Goal: Ask a question: Seek information or help from site administrators or community

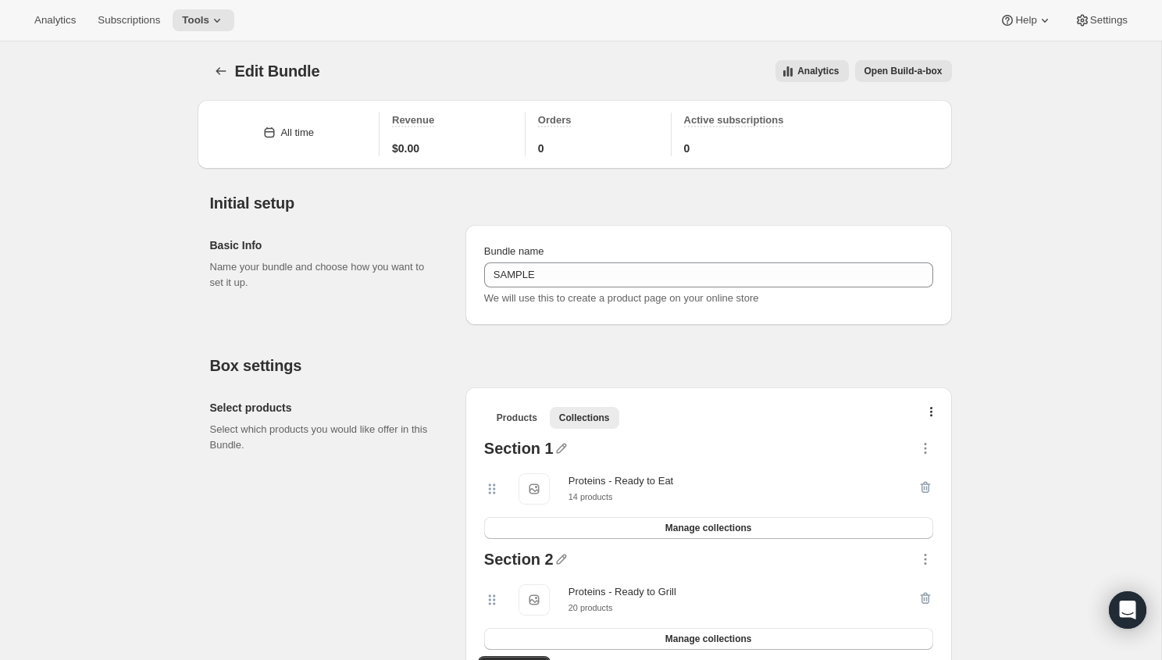
scroll to position [201, 0]
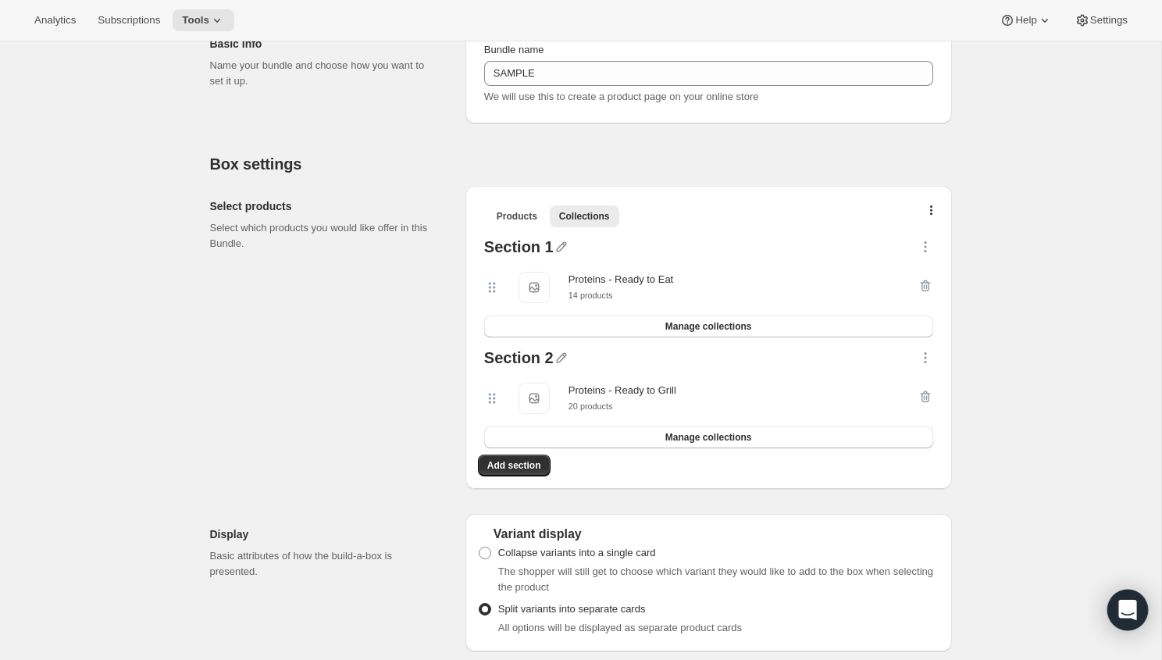
click at [1118, 613] on div "Open Intercom Messenger" at bounding box center [1127, 610] width 41 height 41
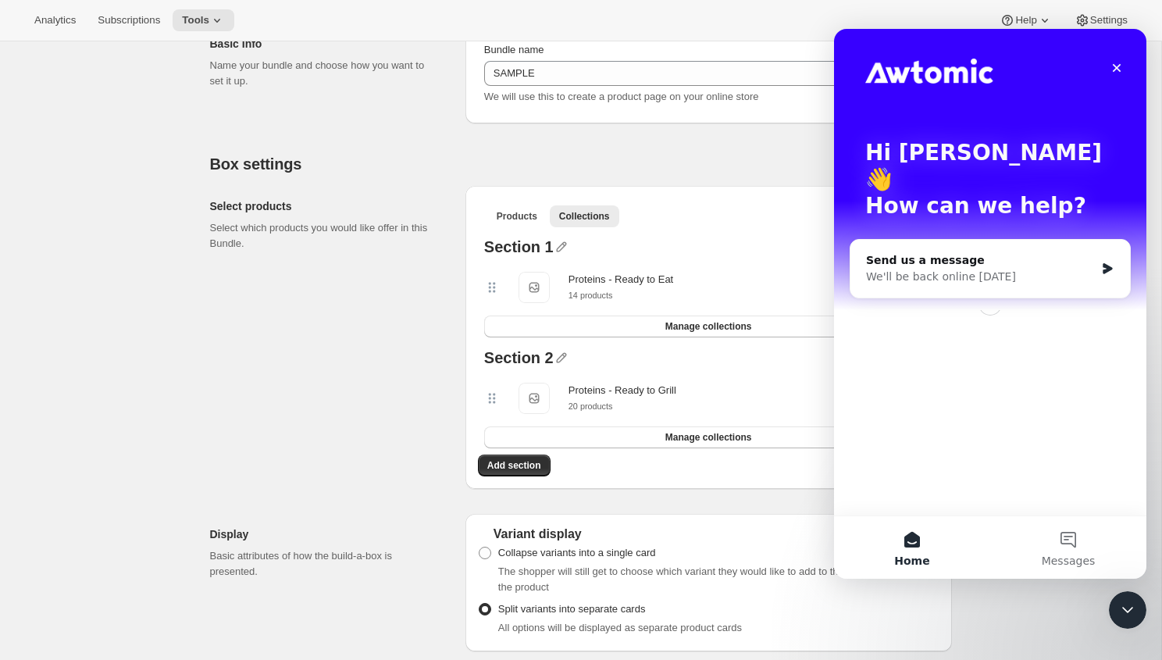
scroll to position [0, 0]
click at [1063, 544] on button "Messages" at bounding box center [1068, 547] width 156 height 62
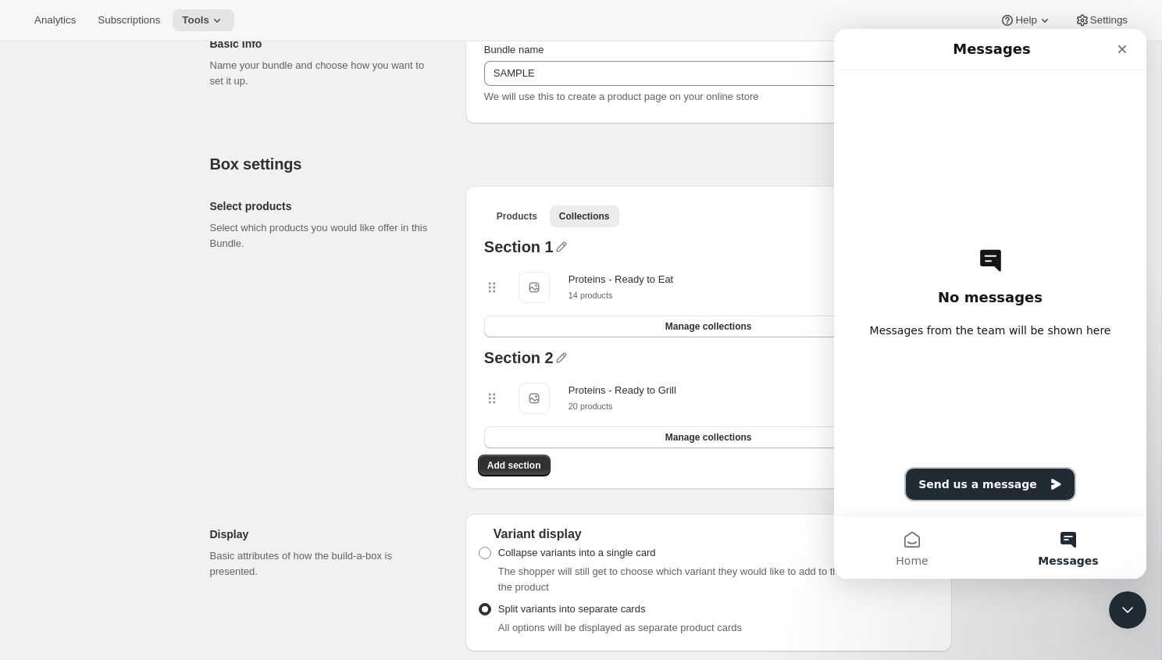
click at [975, 486] on button "Send us a message" at bounding box center [990, 484] width 169 height 31
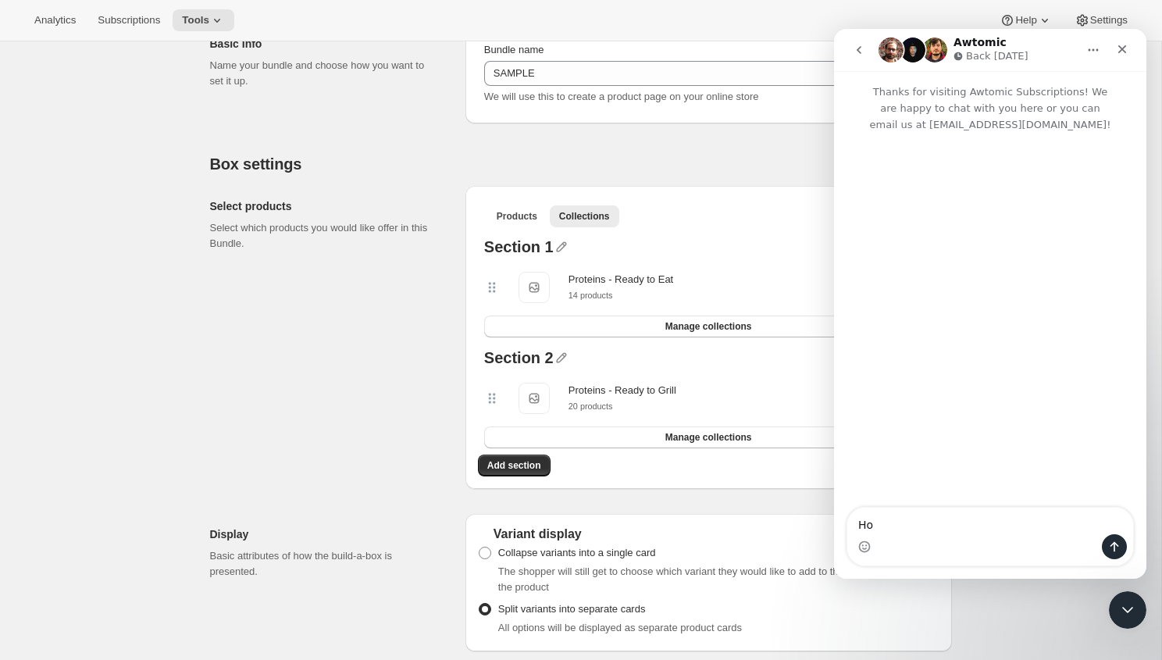
type textarea "H"
type textarea "Couod you Cou"
click at [1052, 528] on textarea "Could you send me an example of dynamix bundle" at bounding box center [990, 513] width 286 height 42
click at [1032, 538] on div "Intercom messenger" at bounding box center [990, 546] width 286 height 25
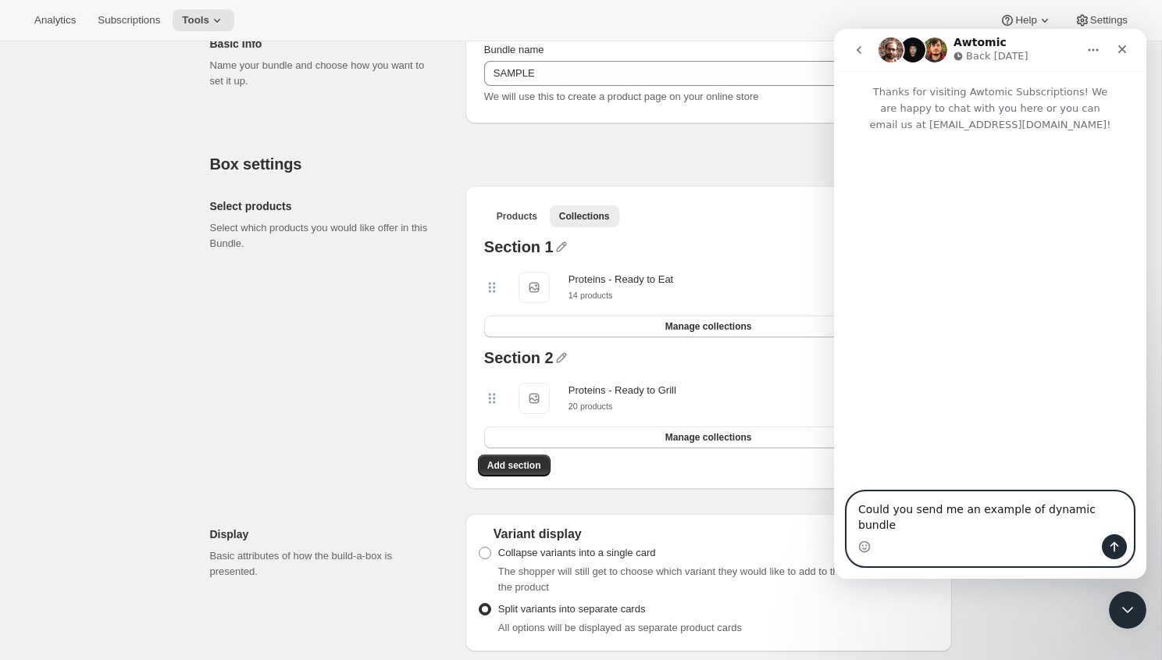
click at [1048, 528] on textarea "Could you send me an example of dynamic bundle" at bounding box center [990, 513] width 286 height 42
paste textarea "[URL][DOMAIN_NAME]"
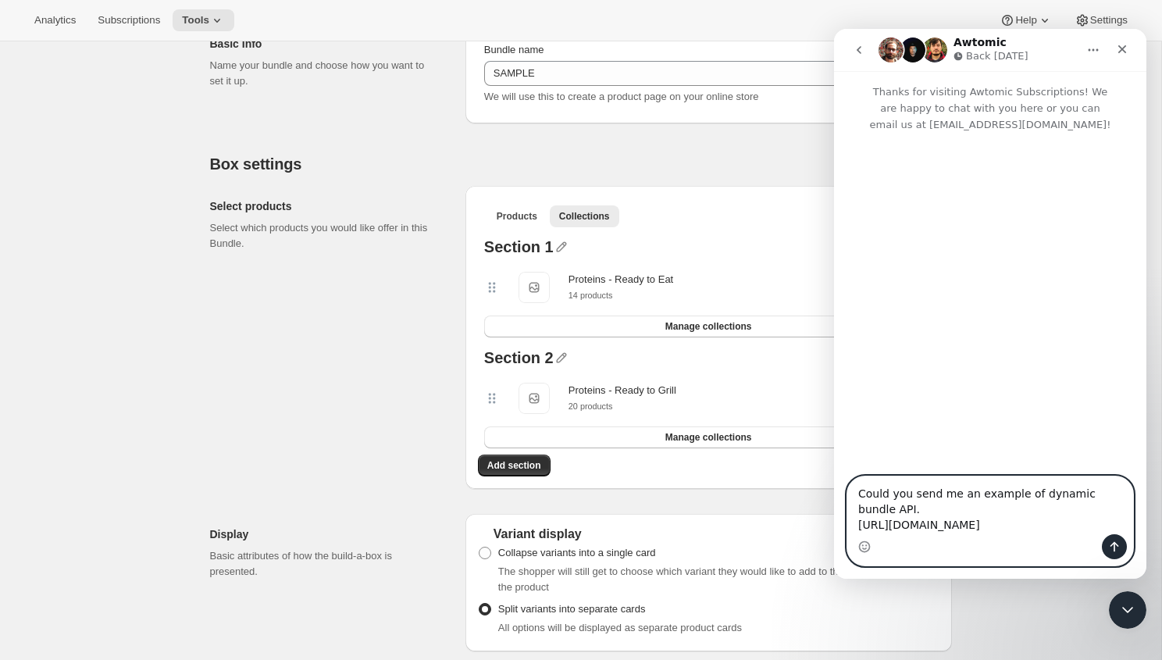
click at [900, 495] on textarea "Could you send me an example of dynamic bundle API. [URL][DOMAIN_NAME]" at bounding box center [990, 505] width 286 height 58
click at [1012, 494] on textarea "Could you send me an example of dynamic bundle API. I can not find what is __bu…" at bounding box center [990, 505] width 286 height 58
paste textarea "Message…"
click at [1025, 531] on textarea "Could you send me an example of dynamic bundle API. I can not find what is _bun…" at bounding box center [990, 497] width 286 height 73
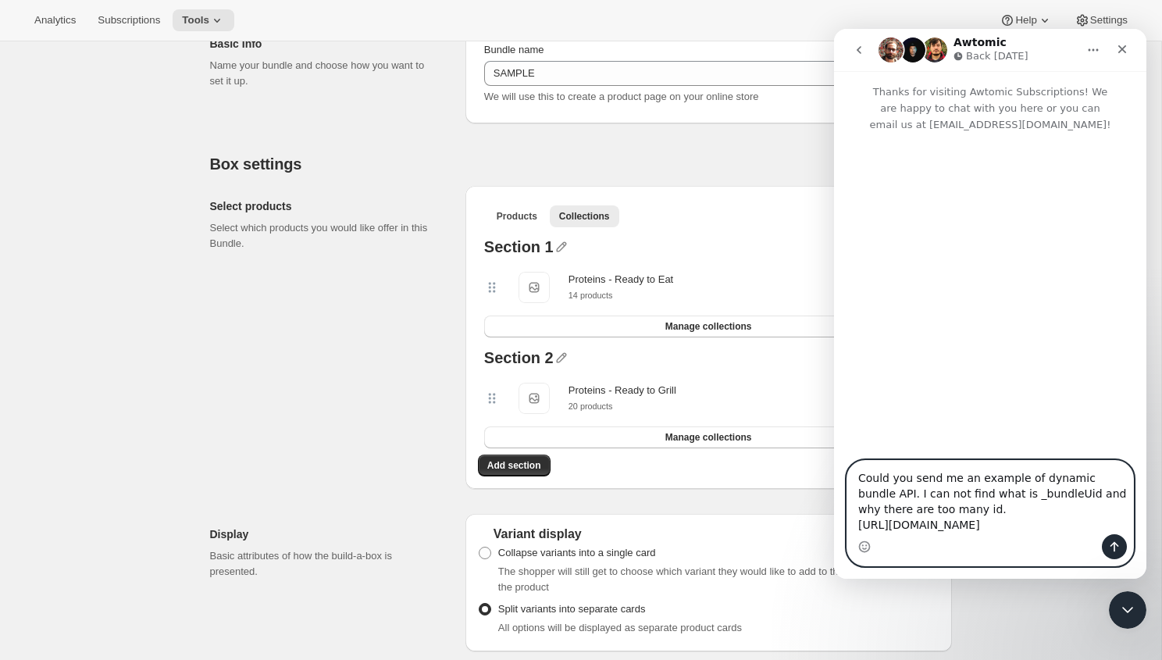
paste textarea "[URL][DOMAIN_NAME]"
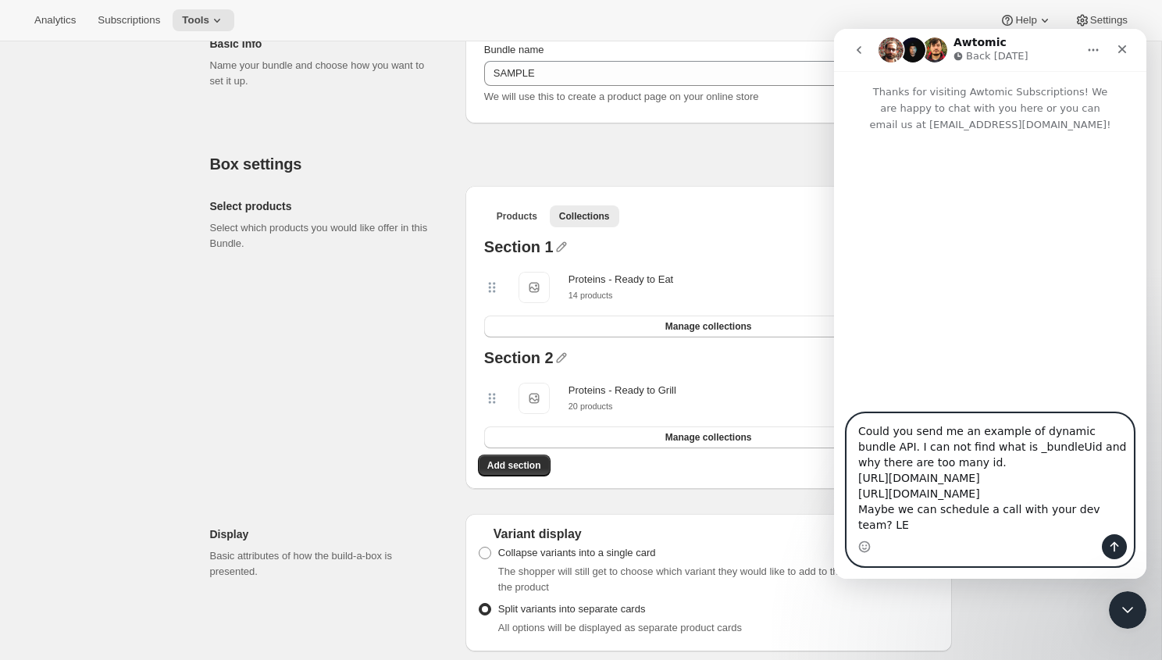
scroll to position [9, 0]
click at [869, 526] on textarea "Could you send me an example of dynamic bundle API. I can not find what is _bun…" at bounding box center [990, 474] width 286 height 120
type textarea "Could you send me an example of dynamic bundle API. I can not find what is _bun…"
click at [1111, 541] on icon "Send a message…" at bounding box center [1114, 546] width 12 height 12
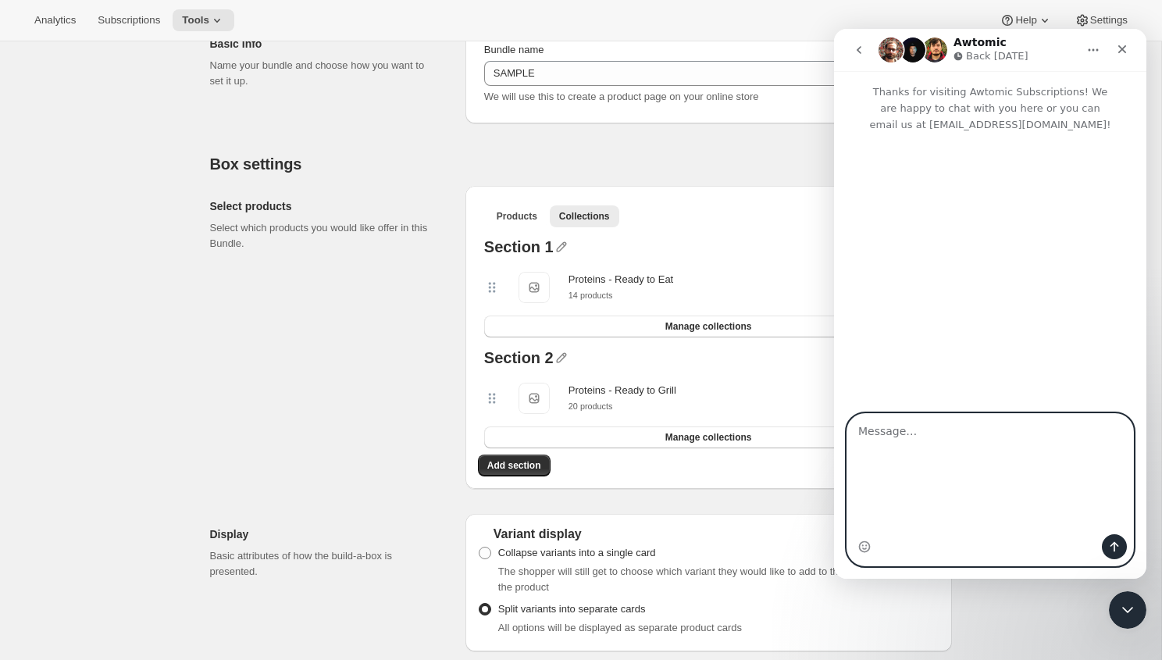
scroll to position [0, 0]
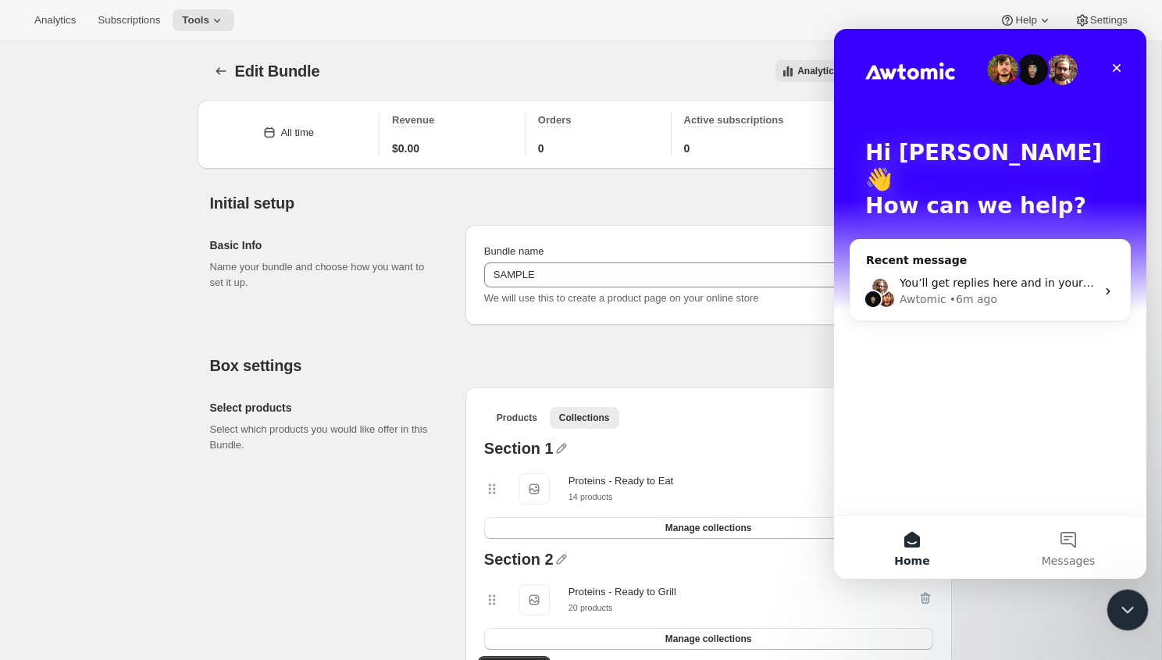
click at [1114, 606] on div "Close Intercom Messenger" at bounding box center [1125, 607] width 37 height 37
